Goal: Find contact information: Find contact information

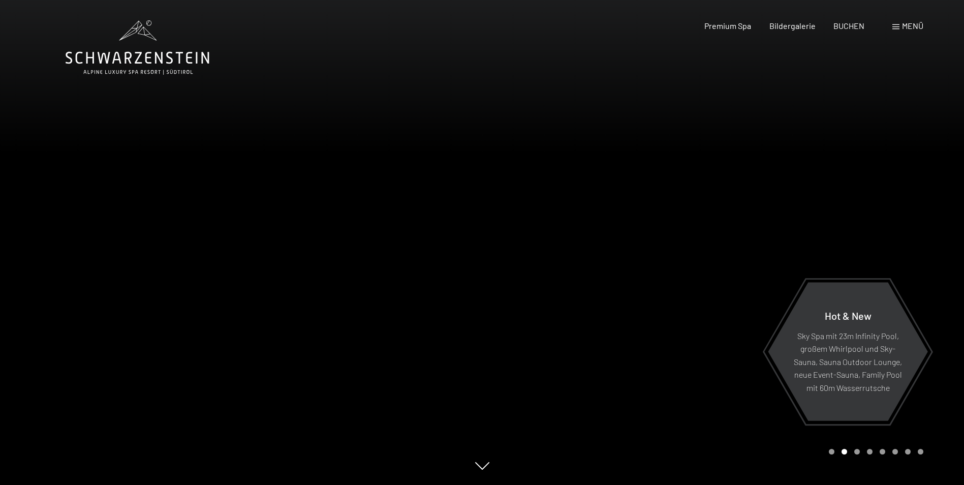
click at [908, 28] on span "Menü" at bounding box center [912, 26] width 21 height 10
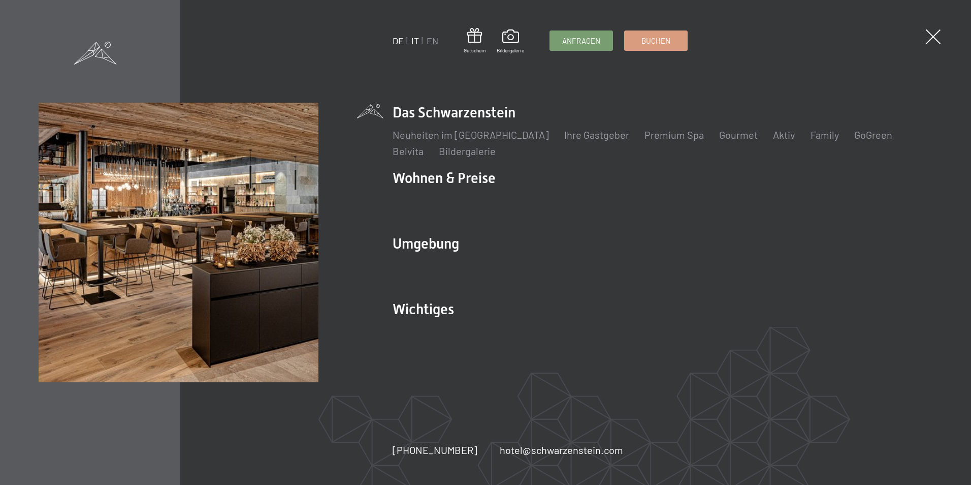
click at [417, 43] on link "IT" at bounding box center [415, 40] width 8 height 11
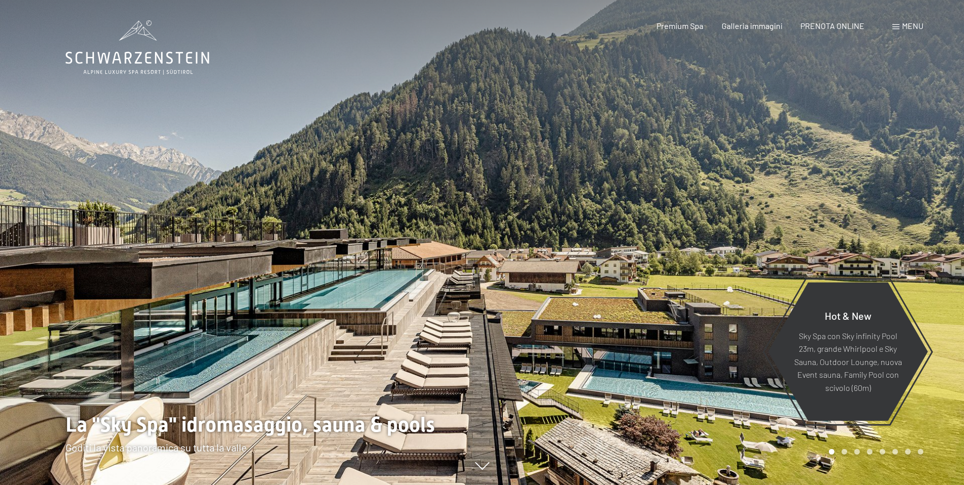
click at [898, 29] on div "Menu" at bounding box center [907, 25] width 31 height 11
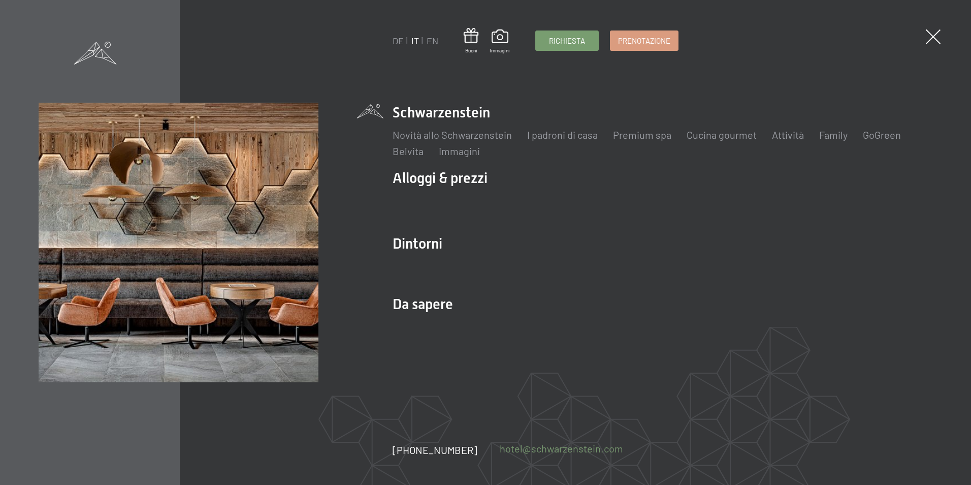
click at [549, 450] on link "hotel@ no-spam. schwarzenstein. no-spam. com" at bounding box center [561, 448] width 123 height 14
